Goal: Navigation & Orientation: Find specific page/section

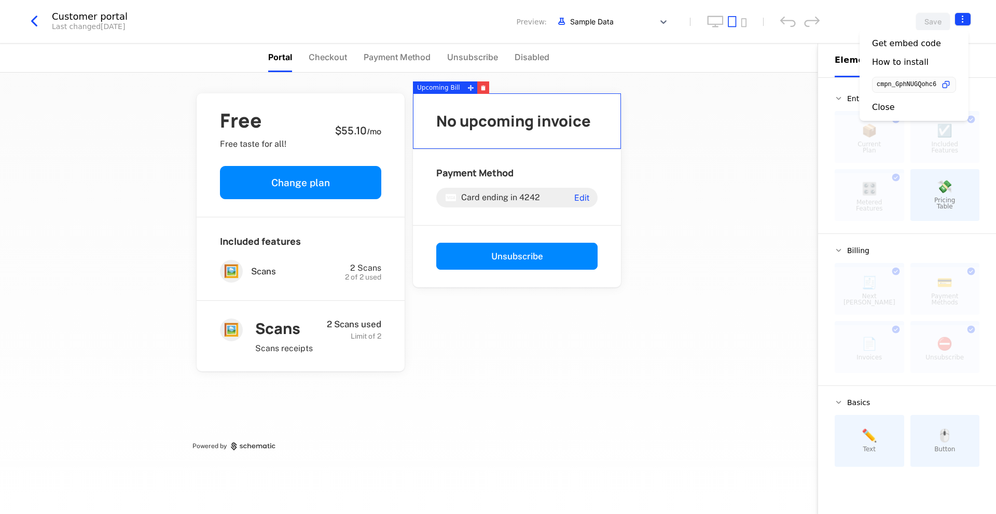
click at [965, 21] on html "Little Aunt Development Dev Features Features Flags Catalog Plans Add Ons Credi…" at bounding box center [498, 257] width 996 height 514
click at [883, 101] on div "Get embed code How to install cmpn_GphNUGQohc6 Close" at bounding box center [914, 75] width 84 height 74
click at [881, 106] on div "Close" at bounding box center [883, 107] width 23 height 10
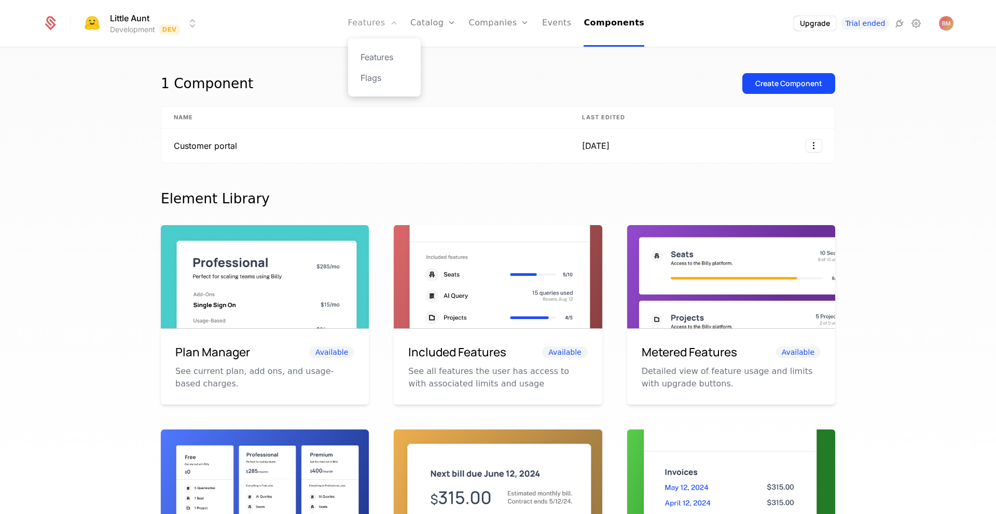
click at [369, 24] on link "Features" at bounding box center [373, 23] width 50 height 47
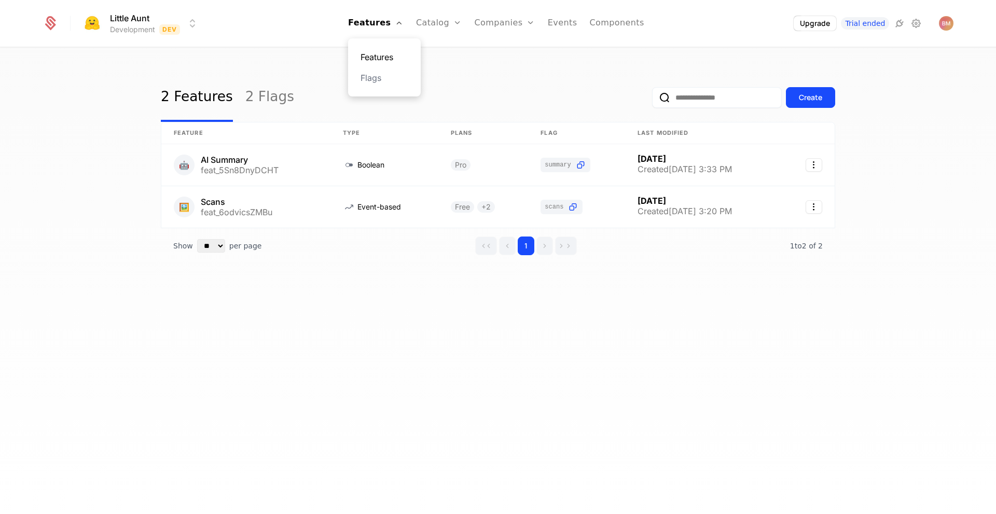
click at [391, 53] on link "Features" at bounding box center [385, 57] width 48 height 12
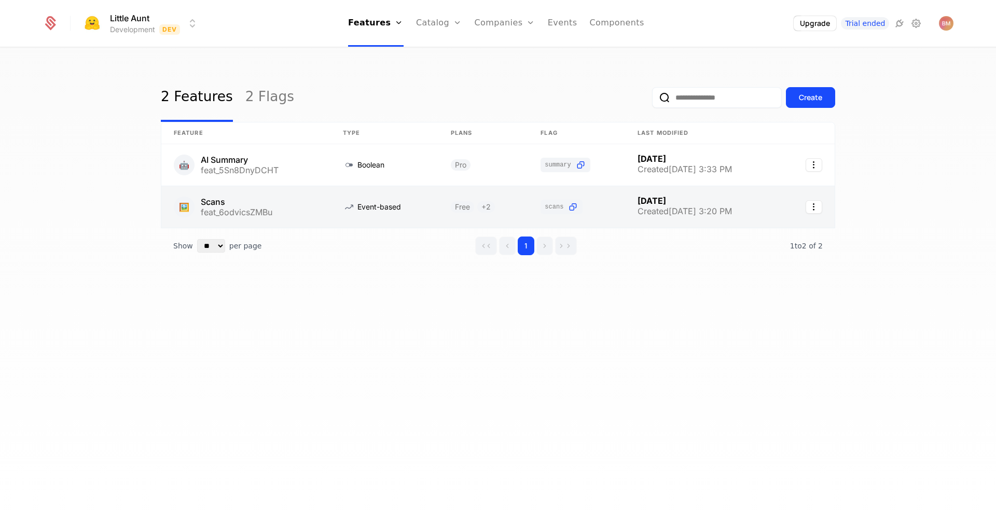
click at [283, 200] on link at bounding box center [245, 207] width 169 height 42
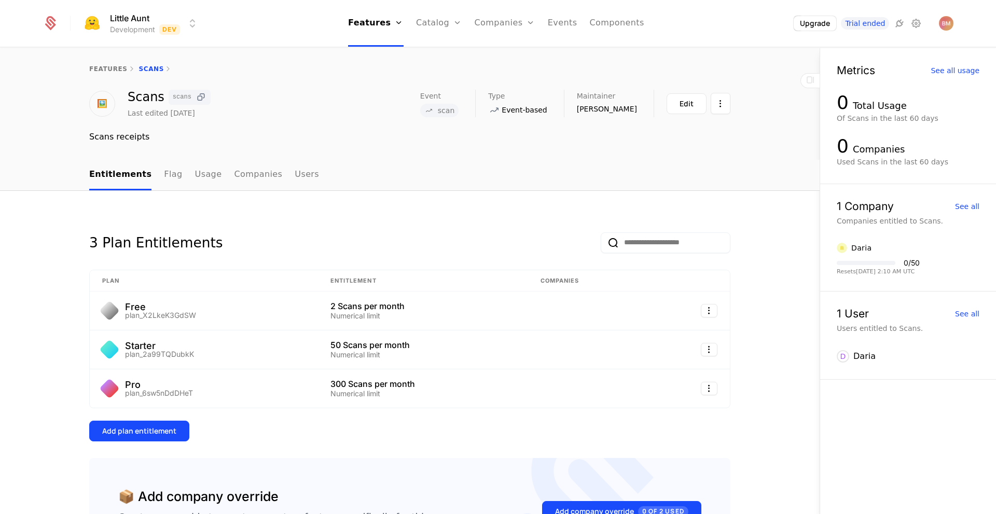
click at [199, 94] on icon at bounding box center [201, 97] width 11 height 11
click at [770, 35] on nav "Features Features Flags Catalog Plans Add Ons Credits Configuration Companies C…" at bounding box center [496, 23] width 578 height 47
click at [144, 19] on html "Little Aunt Development Dev Features Features Flags Catalog Plans Add Ons Credi…" at bounding box center [498, 257] width 996 height 514
click at [306, 24] on html "Little Aunt Development Dev Features Features Flags Catalog Plans Add Ons Credi…" at bounding box center [498, 257] width 996 height 514
click at [917, 30] on icon at bounding box center [916, 23] width 12 height 12
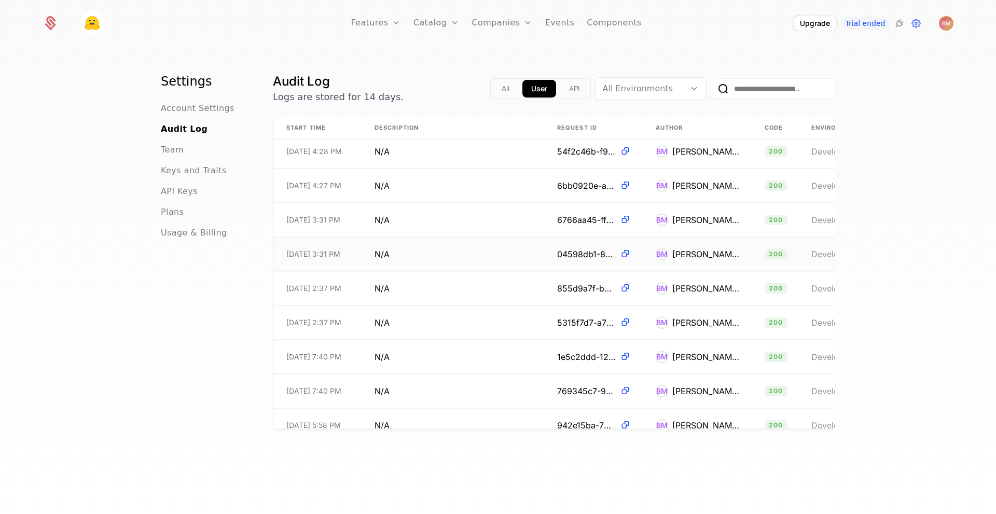
scroll to position [0, 1]
